Goal: Entertainment & Leisure: Consume media (video, audio)

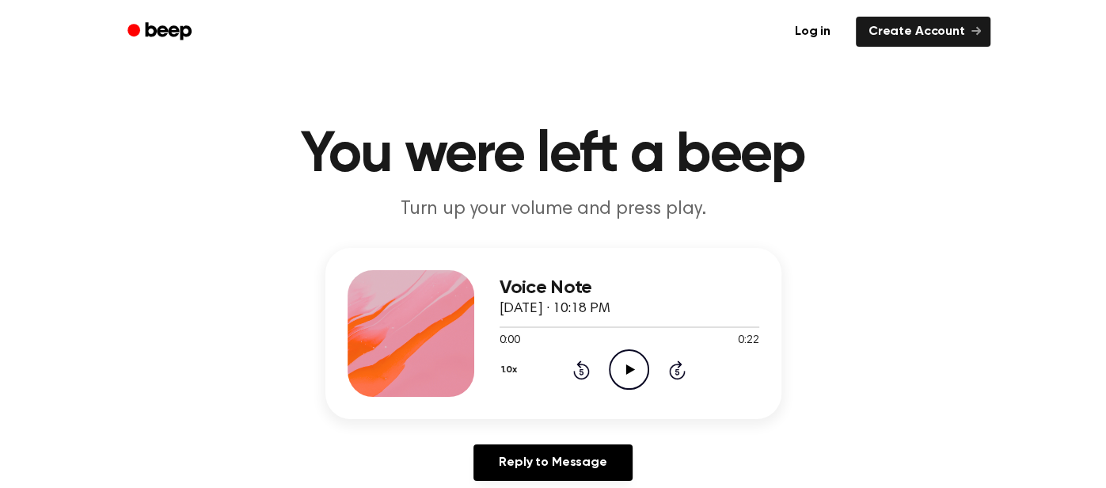
click at [612, 370] on icon "Play Audio" at bounding box center [629, 369] width 40 height 40
click at [633, 378] on icon "Play Audio" at bounding box center [629, 369] width 40 height 40
click at [619, 365] on icon "Play Audio" at bounding box center [629, 369] width 40 height 40
click at [627, 360] on icon "Play Audio" at bounding box center [629, 369] width 40 height 40
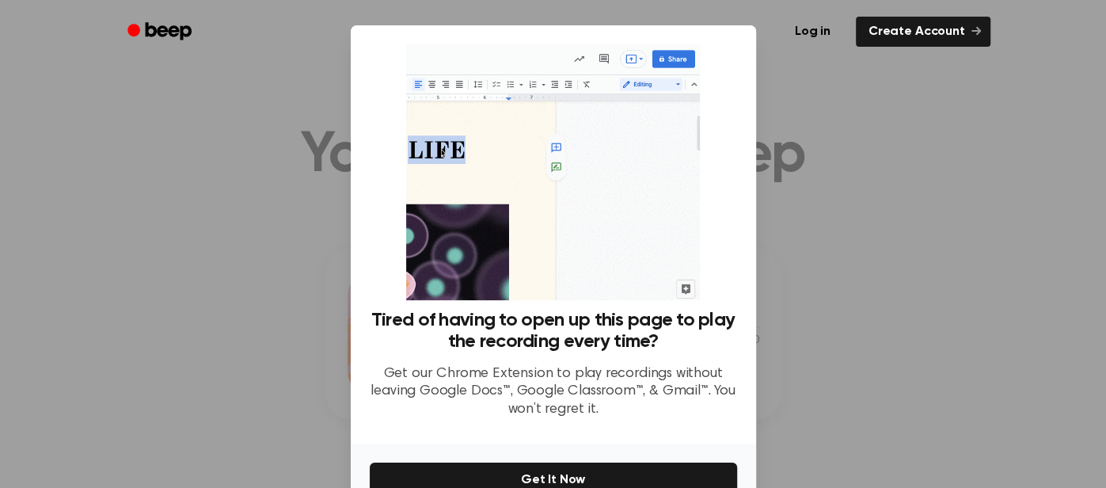
click at [857, 343] on div at bounding box center [553, 244] width 1106 height 488
click at [858, 251] on div at bounding box center [553, 244] width 1106 height 488
click at [556, 151] on img at bounding box center [553, 172] width 294 height 256
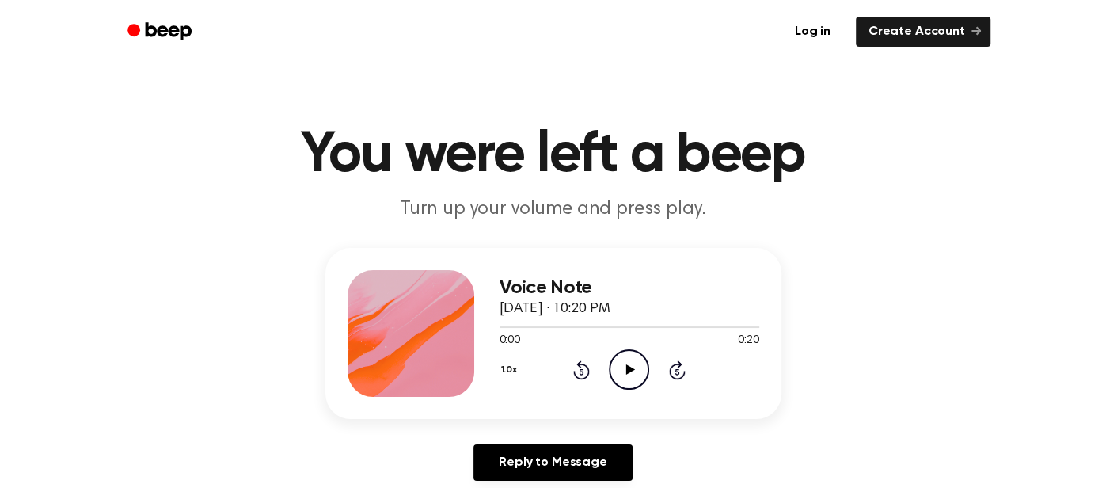
click at [616, 367] on icon "Play Audio" at bounding box center [629, 369] width 40 height 40
